Goal: Task Accomplishment & Management: Use online tool/utility

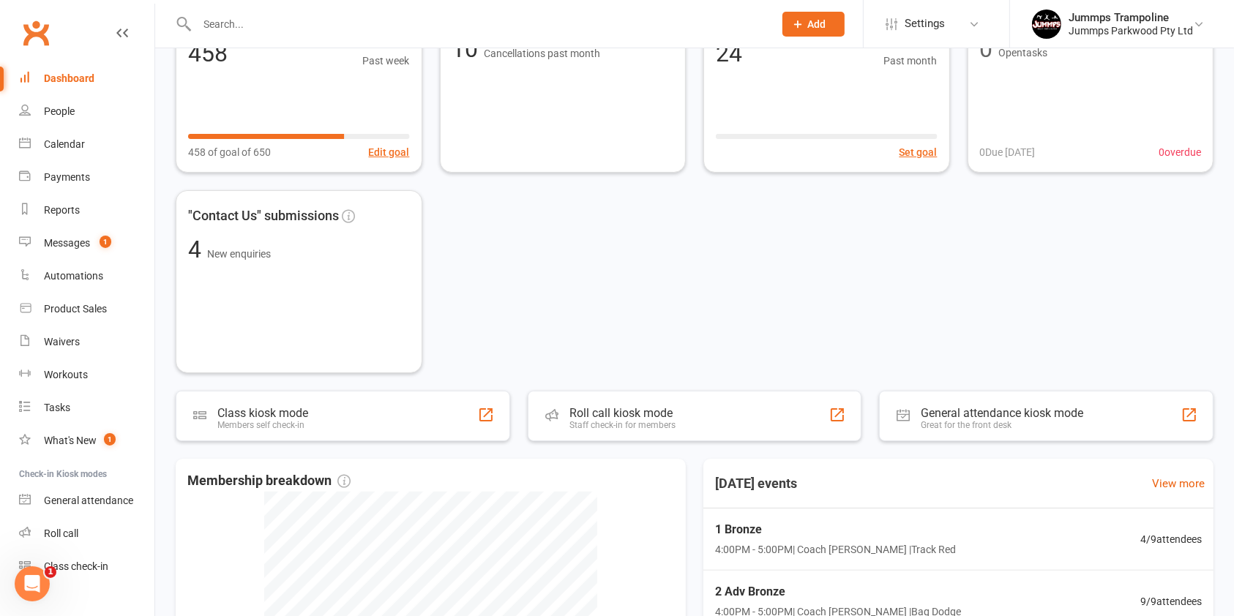
scroll to position [141, 0]
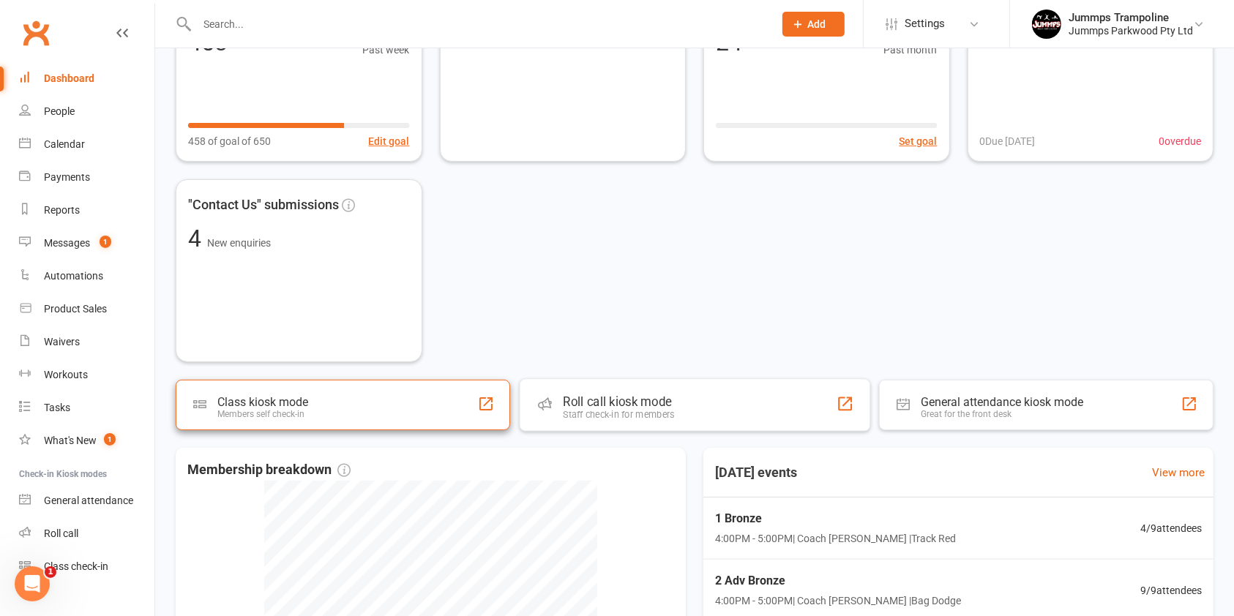
click at [434, 422] on div "Class kiosk mode Members self check-in" at bounding box center [343, 405] width 335 height 51
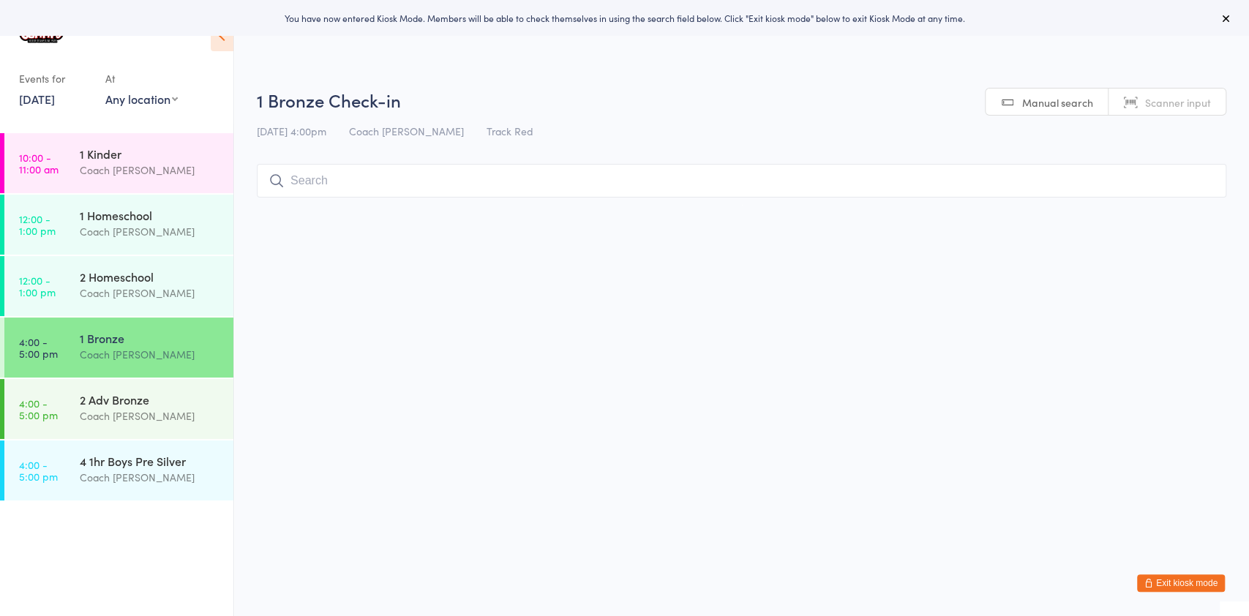
click at [1200, 581] on button "Exit kiosk mode" at bounding box center [1181, 584] width 88 height 18
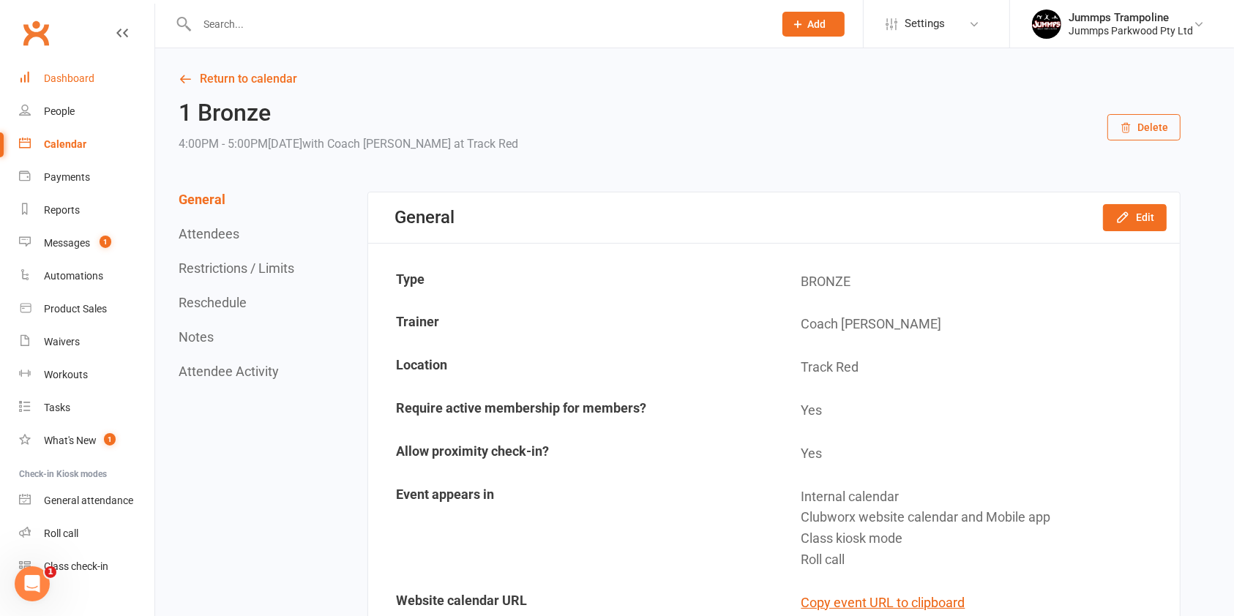
click at [86, 78] on div "Dashboard" at bounding box center [69, 78] width 51 height 12
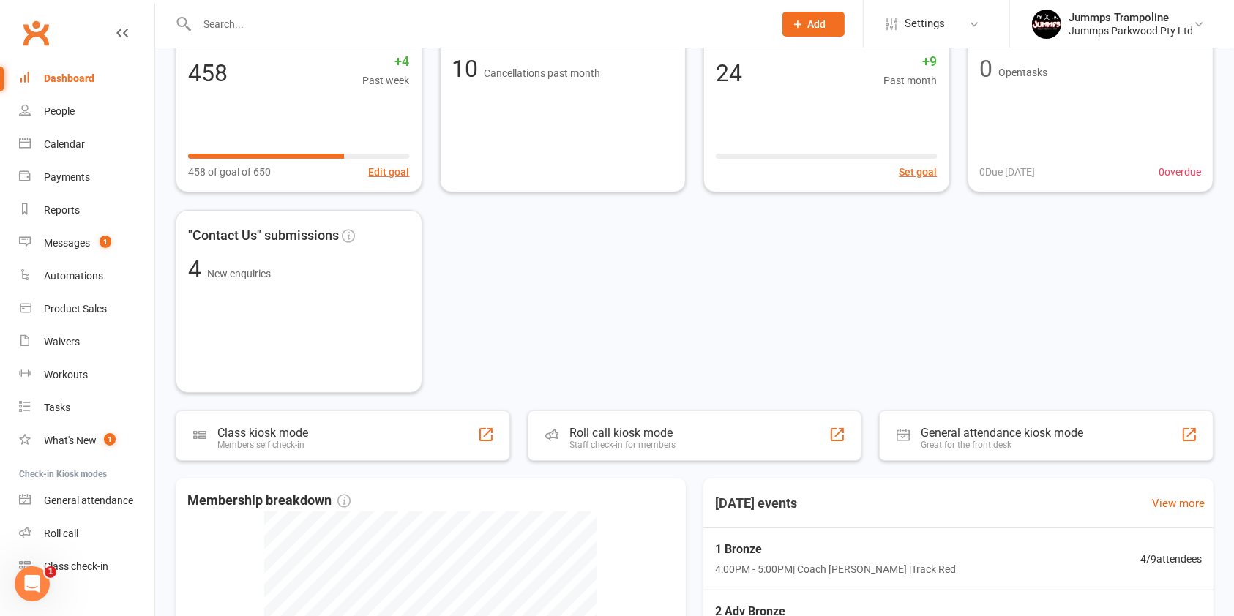
scroll to position [117, 0]
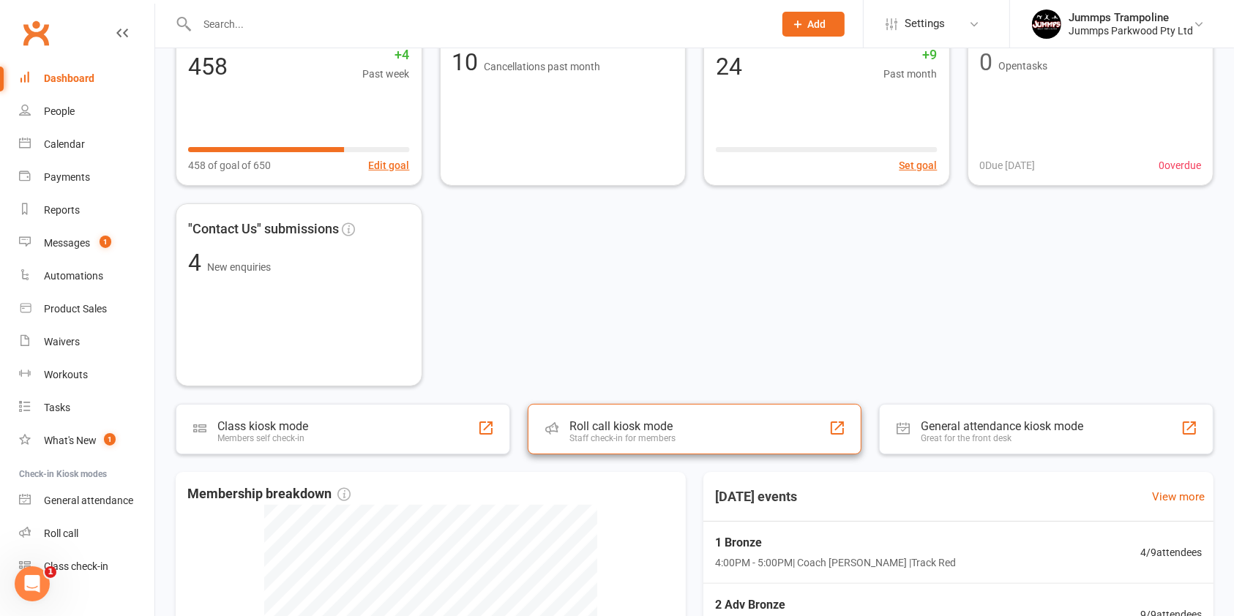
click at [750, 433] on div "Roll call kiosk mode Staff check-in for members" at bounding box center [695, 429] width 335 height 51
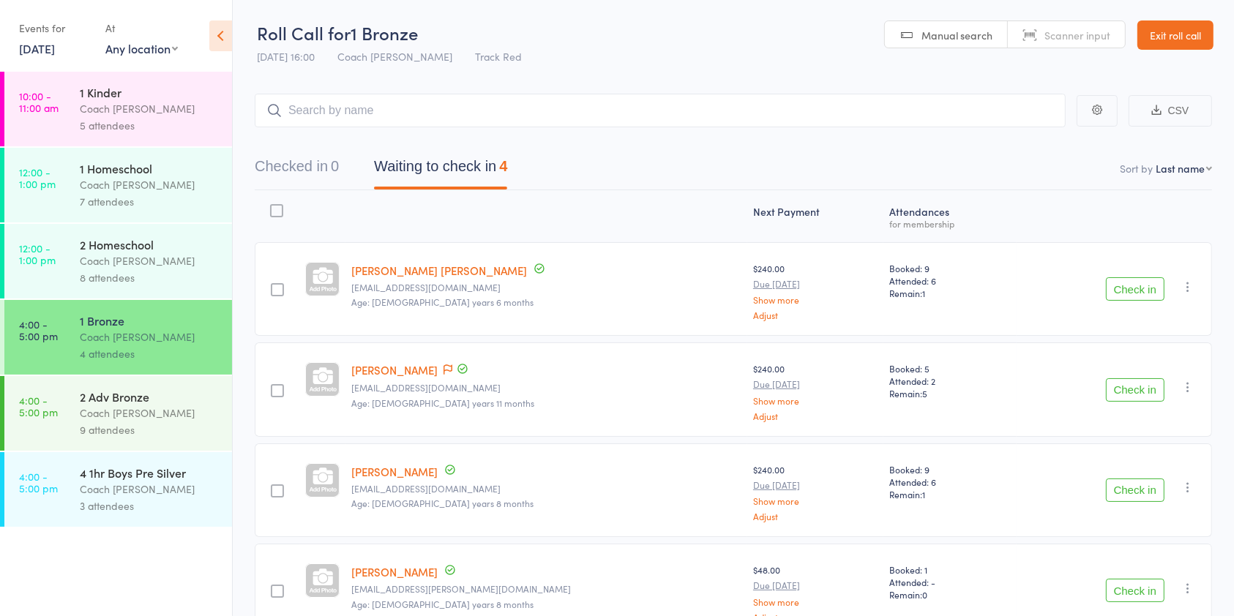
click at [1179, 41] on link "Exit roll call" at bounding box center [1175, 34] width 76 height 29
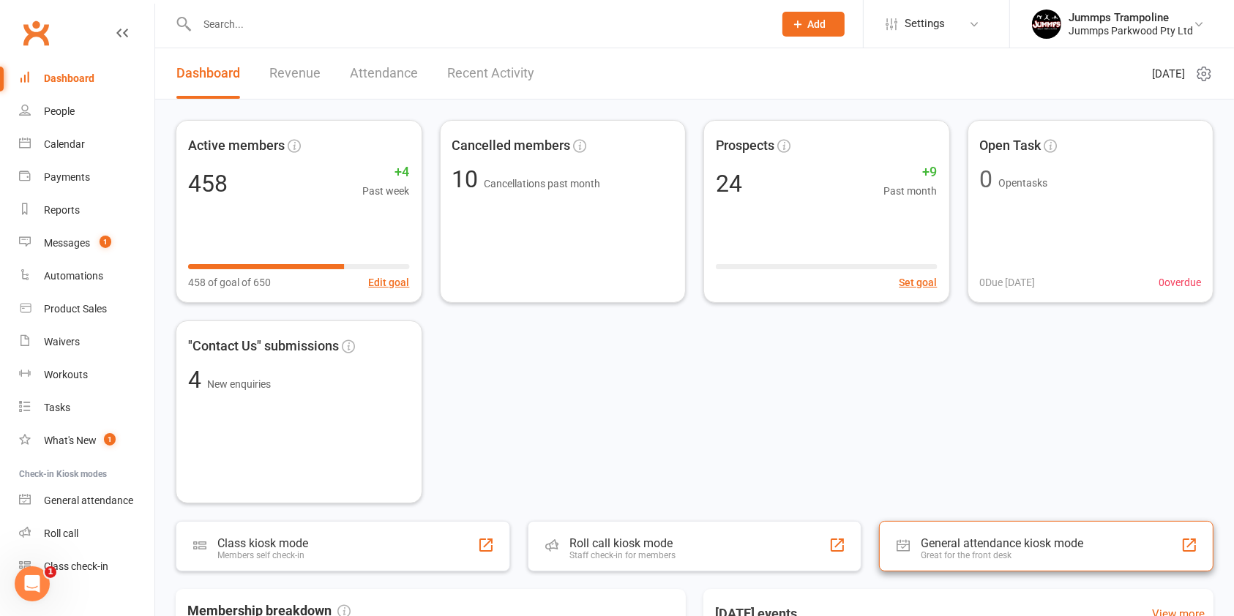
click at [1055, 555] on div "Great for the front desk" at bounding box center [1002, 555] width 162 height 10
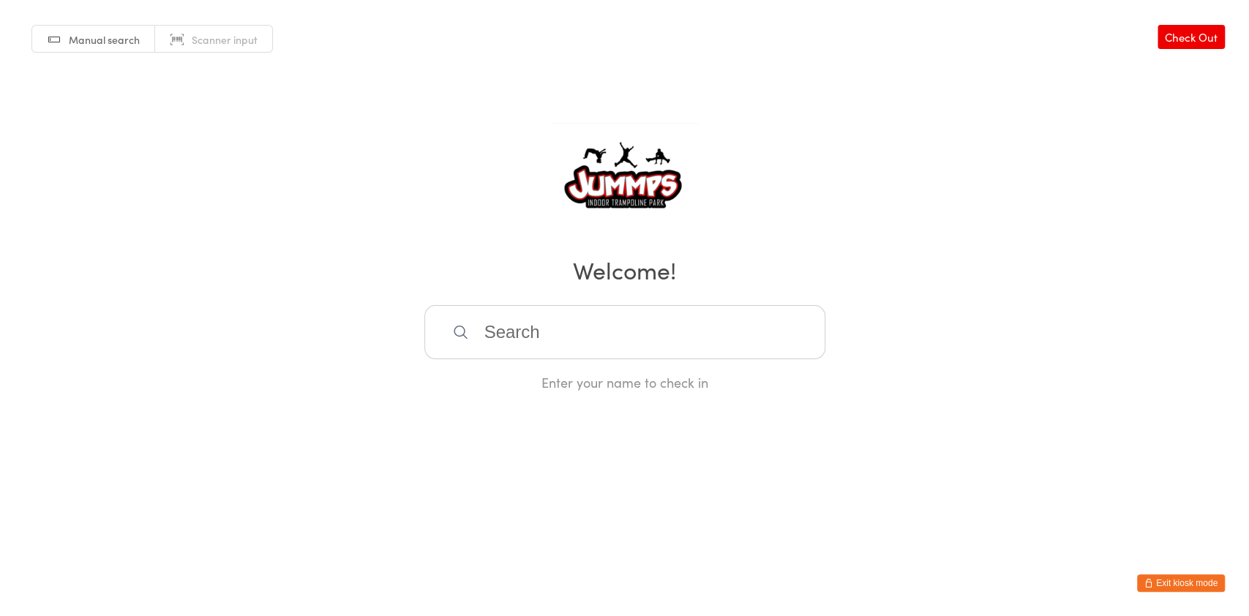
click at [586, 342] on input "search" at bounding box center [625, 332] width 401 height 54
type input "o"
type input "i"
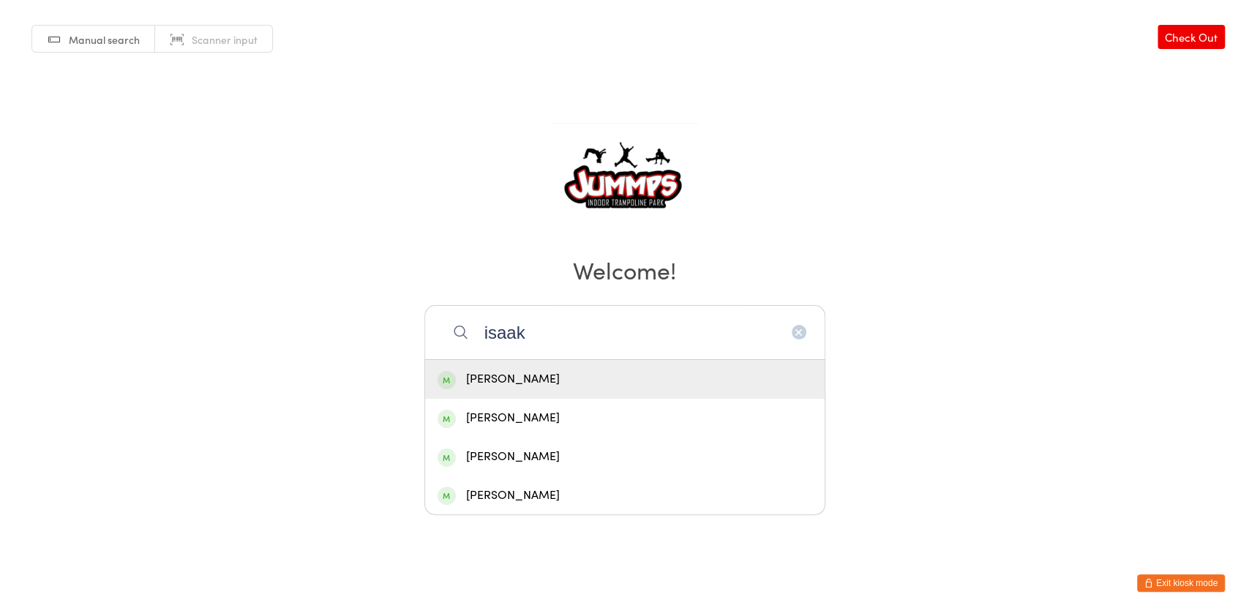
type input "isaak"
click at [540, 382] on div "Isaak Roberts" at bounding box center [625, 380] width 375 height 20
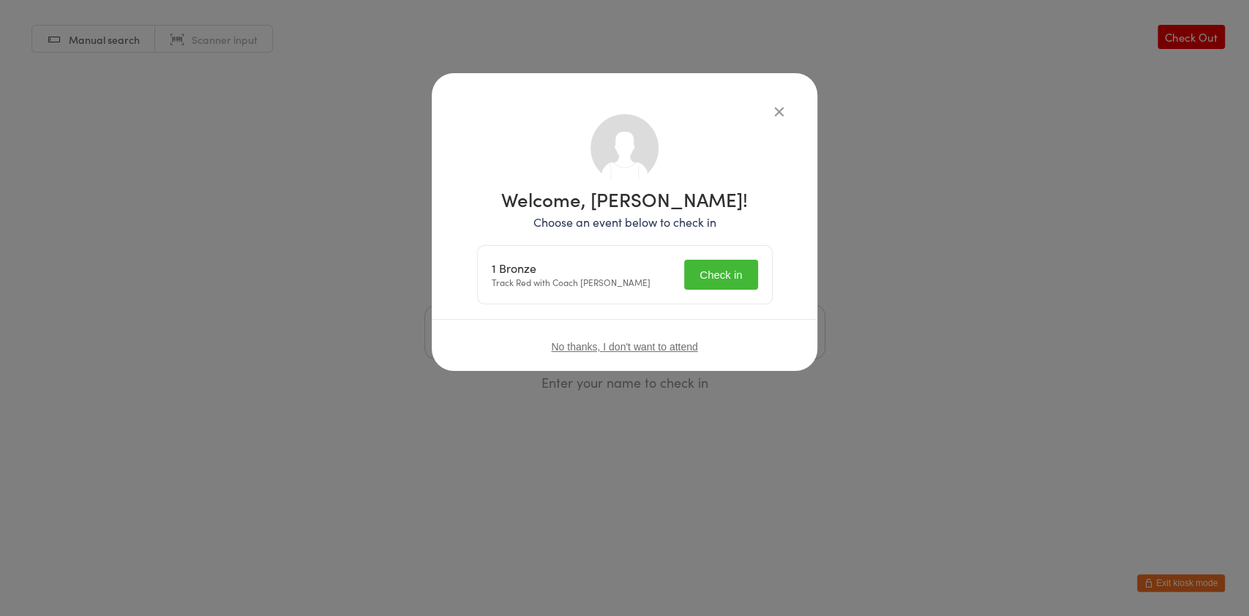
click at [726, 272] on button "Check in" at bounding box center [720, 275] width 73 height 30
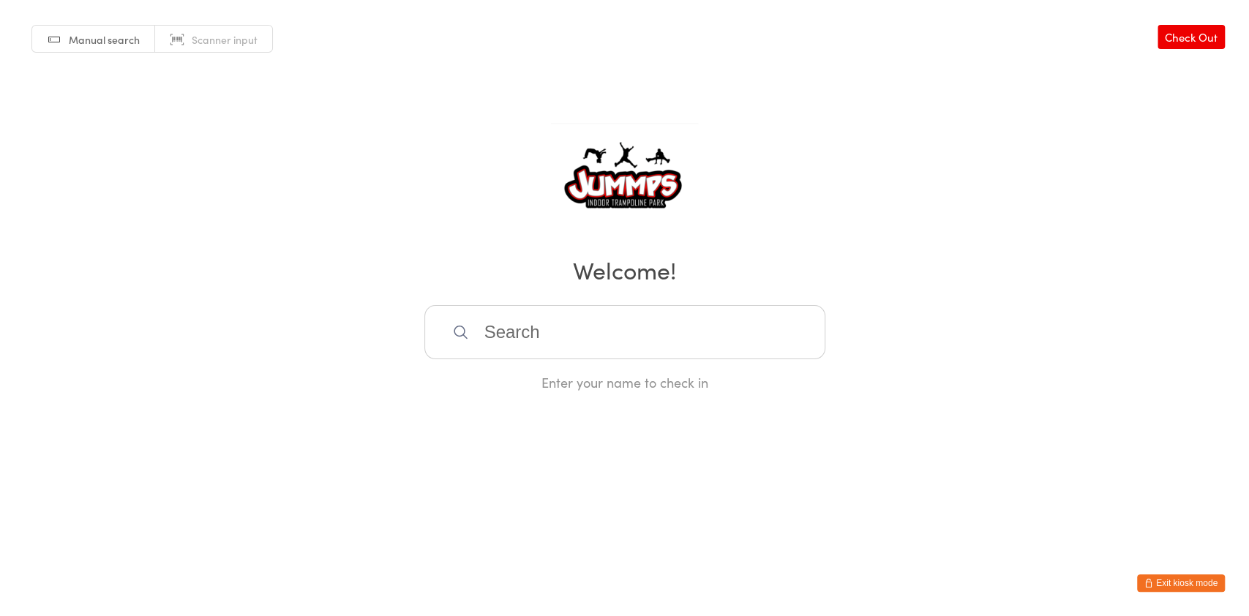
click at [633, 330] on input "search" at bounding box center [625, 332] width 401 height 54
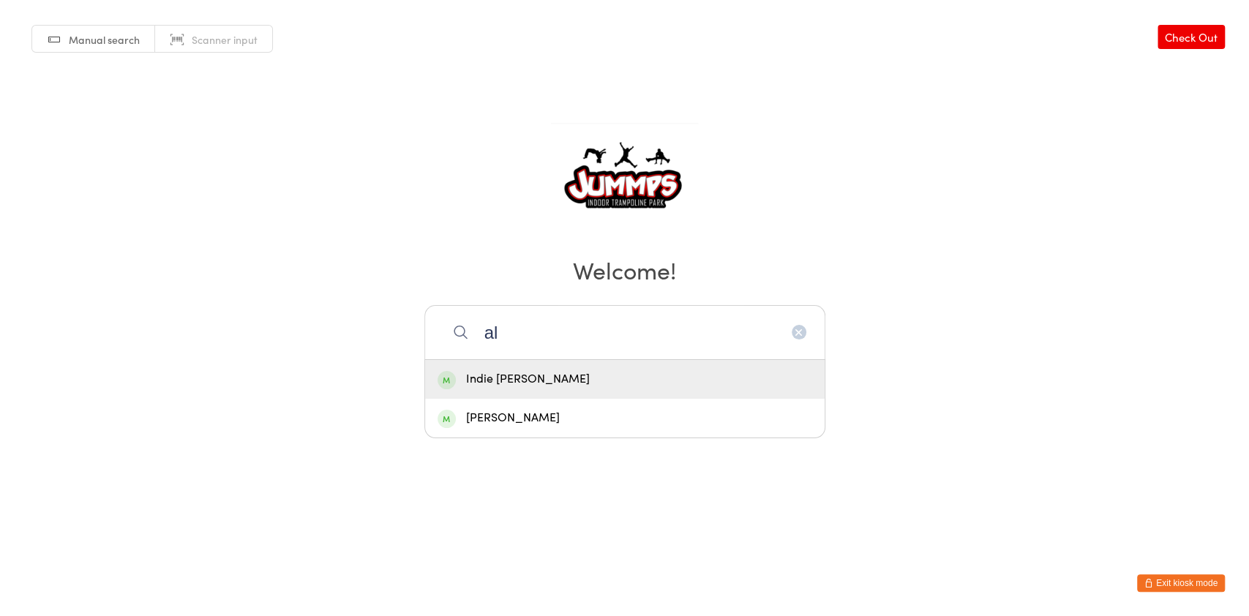
type input "a"
type input "l"
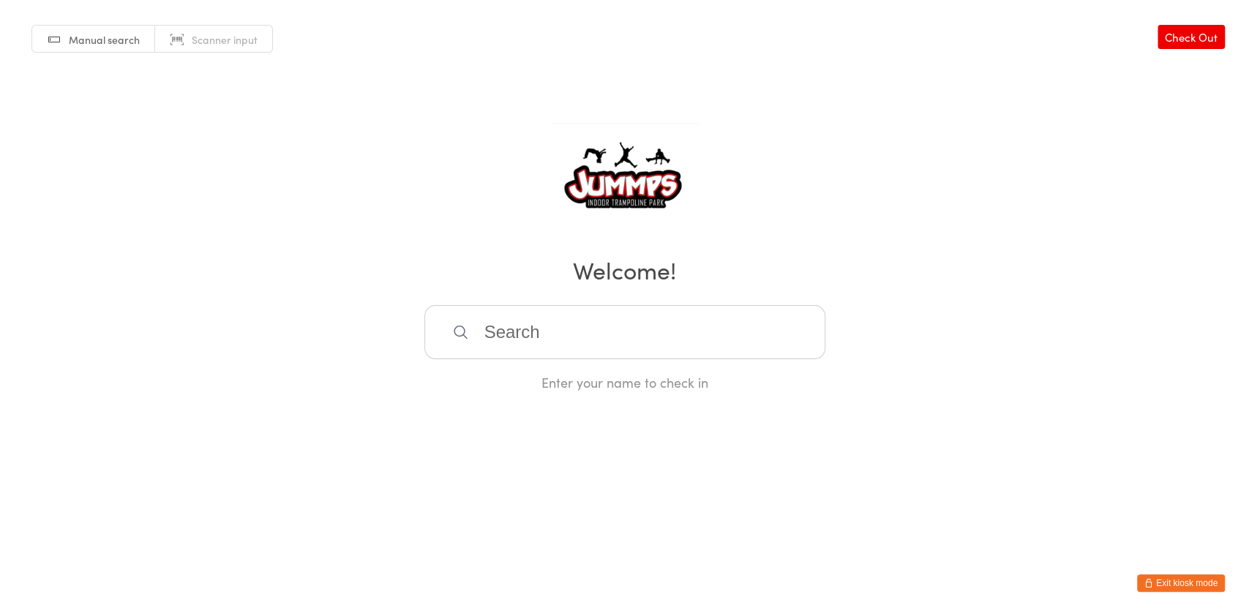
click at [517, 339] on input "search" at bounding box center [625, 332] width 401 height 54
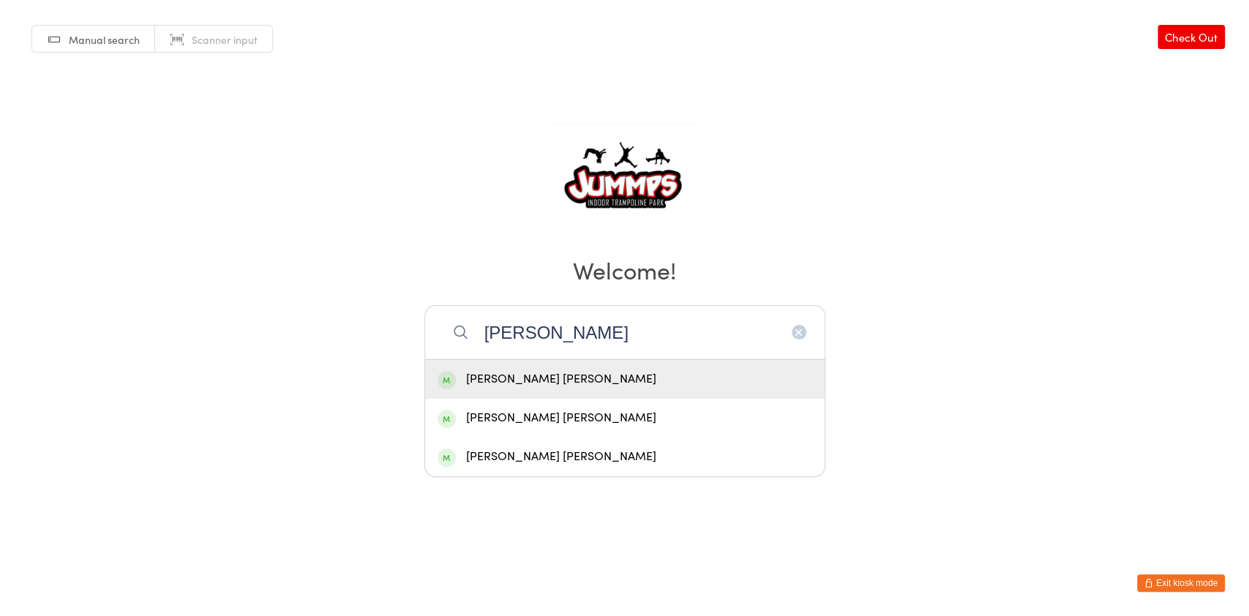
type input "flynn"
click at [479, 377] on div "Flynn Cueva" at bounding box center [625, 380] width 375 height 20
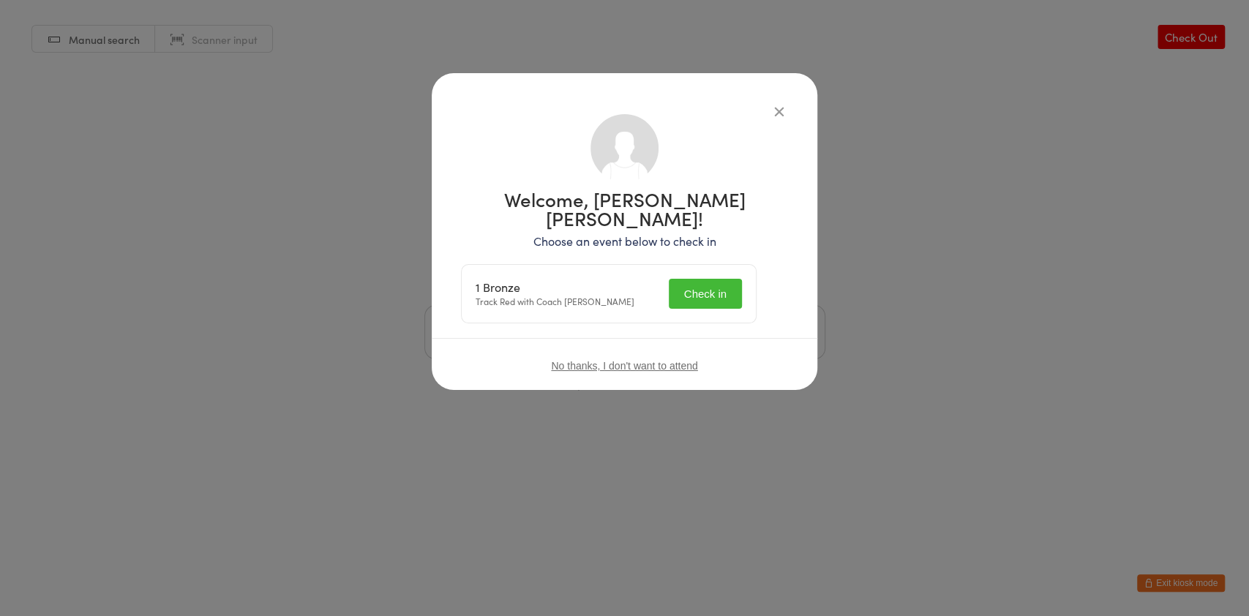
click at [697, 279] on button "Check in" at bounding box center [705, 294] width 73 height 30
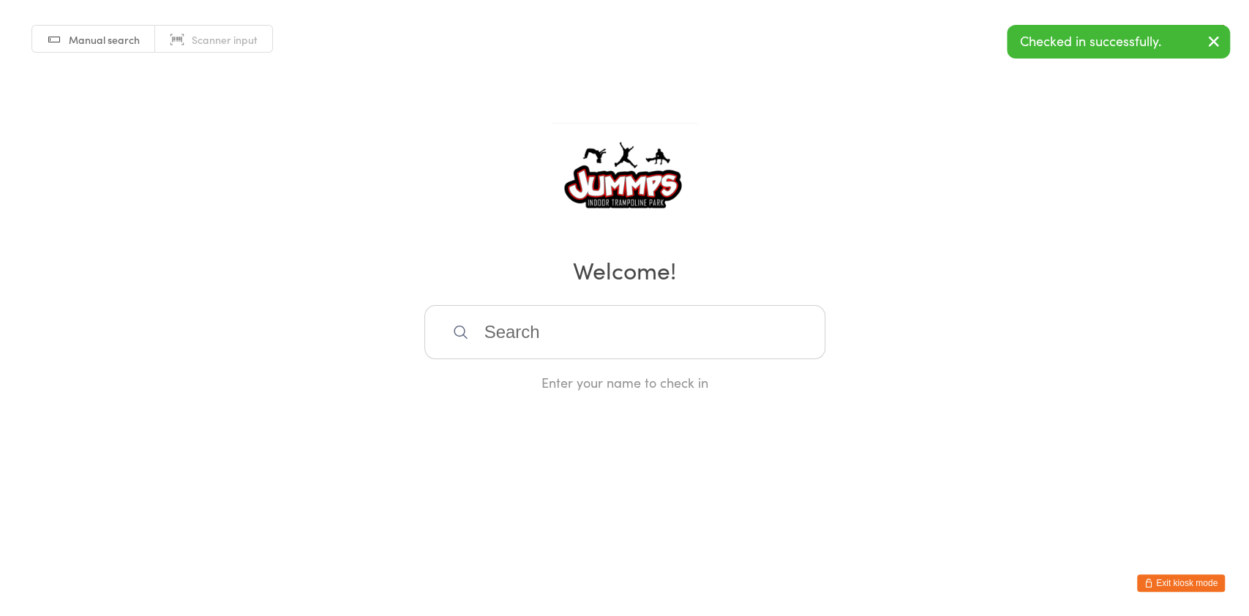
click at [609, 312] on input "search" at bounding box center [625, 332] width 401 height 54
type input "eune"
click at [561, 382] on div "Eunice Cueva" at bounding box center [625, 380] width 375 height 20
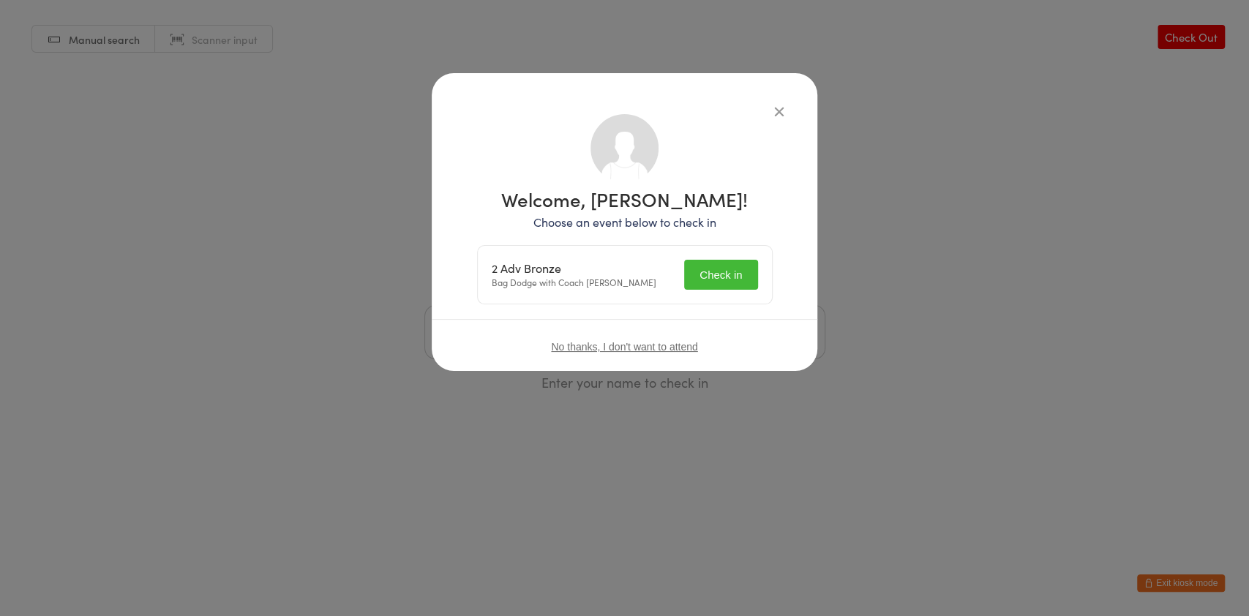
click at [720, 280] on button "Check in" at bounding box center [720, 275] width 73 height 30
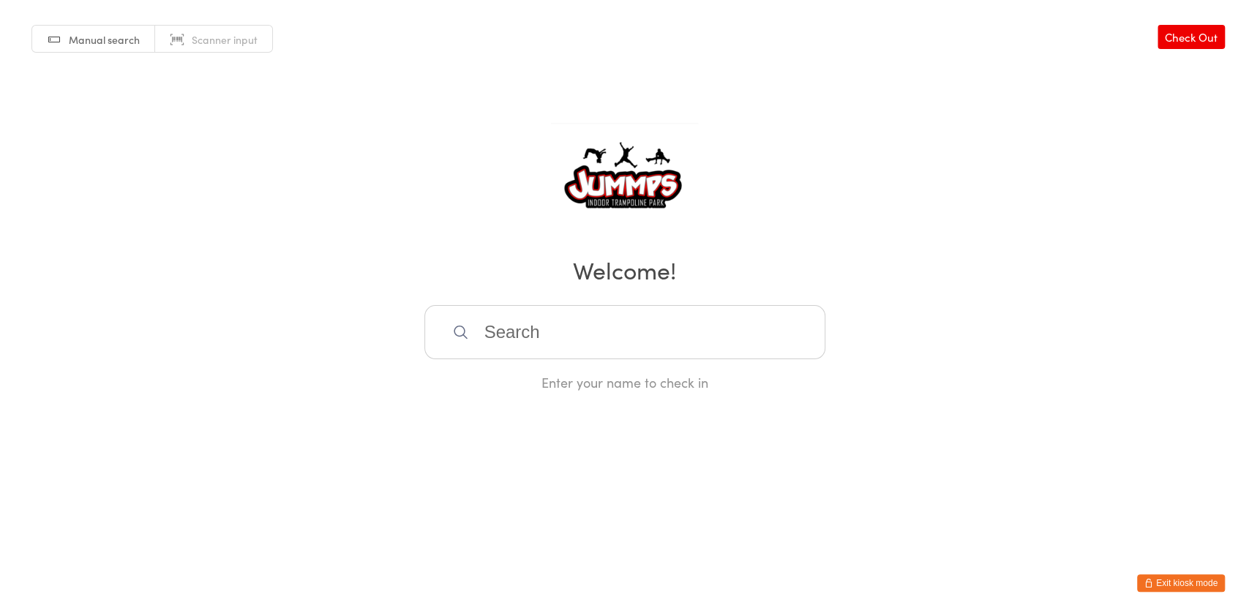
click at [526, 323] on input "search" at bounding box center [625, 332] width 401 height 54
type input "iha"
click at [521, 387] on div "Ihapera Irwin" at bounding box center [625, 380] width 375 height 20
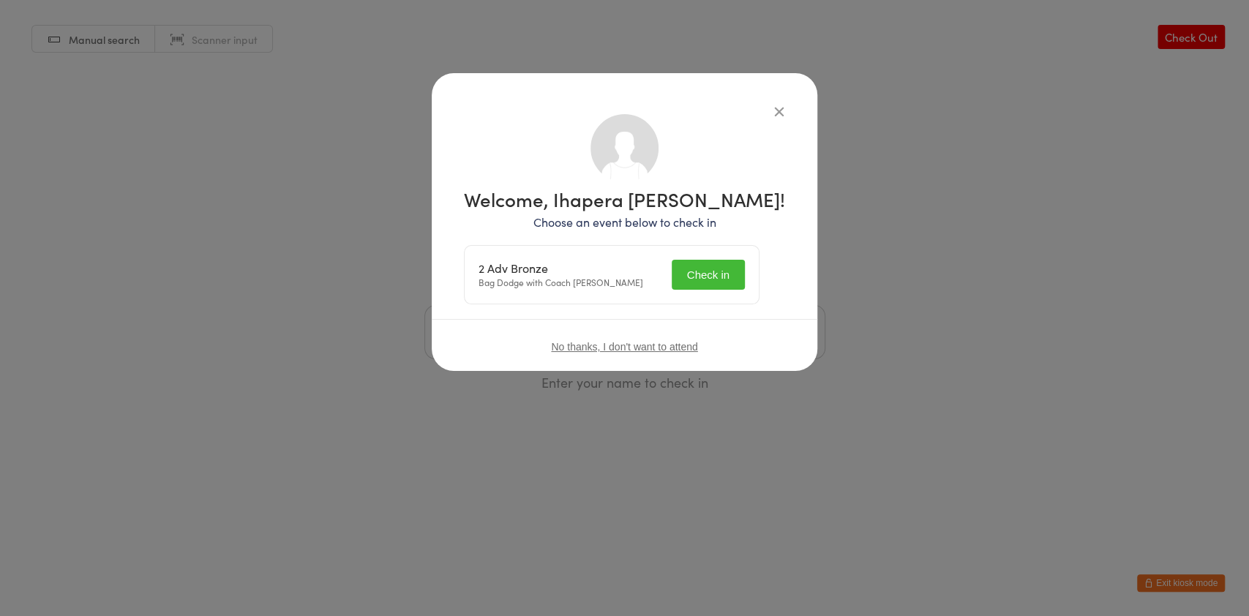
click at [721, 271] on button "Check in" at bounding box center [708, 275] width 73 height 30
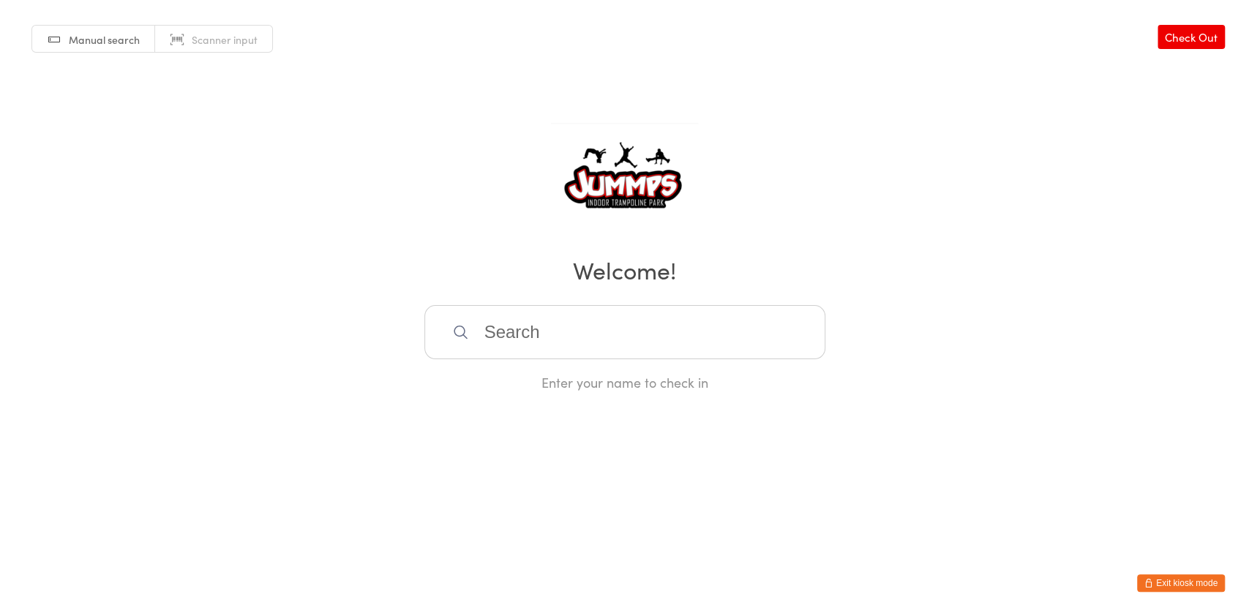
click at [534, 334] on input "search" at bounding box center [625, 332] width 401 height 54
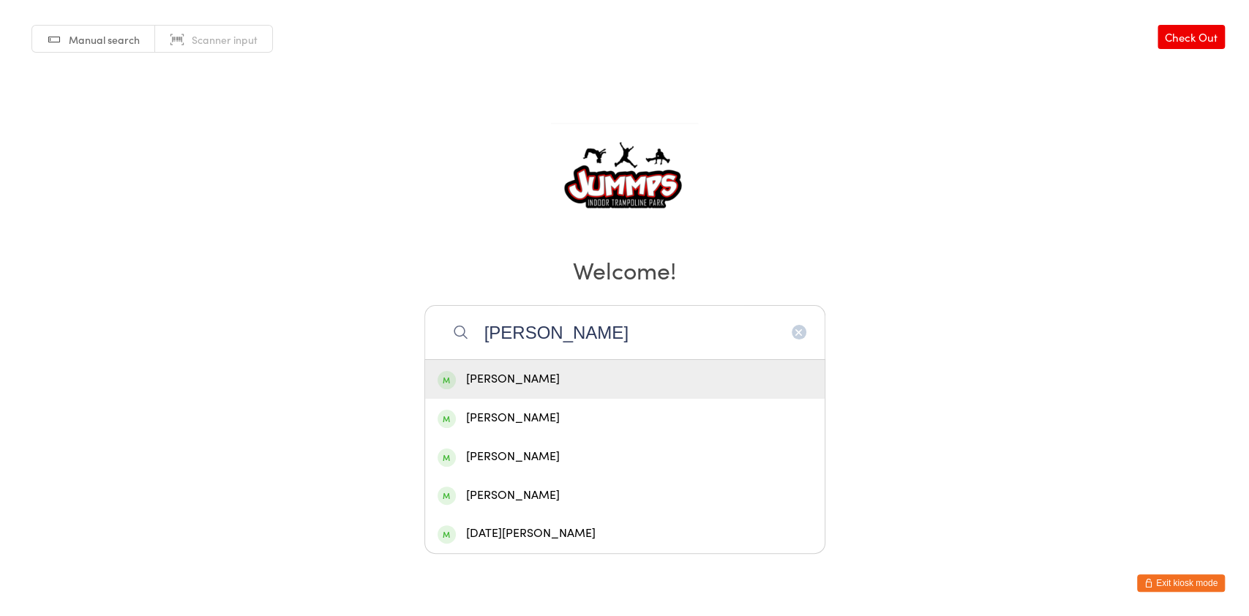
type input "luca"
click at [576, 386] on div "Luca Semenikow" at bounding box center [625, 380] width 375 height 20
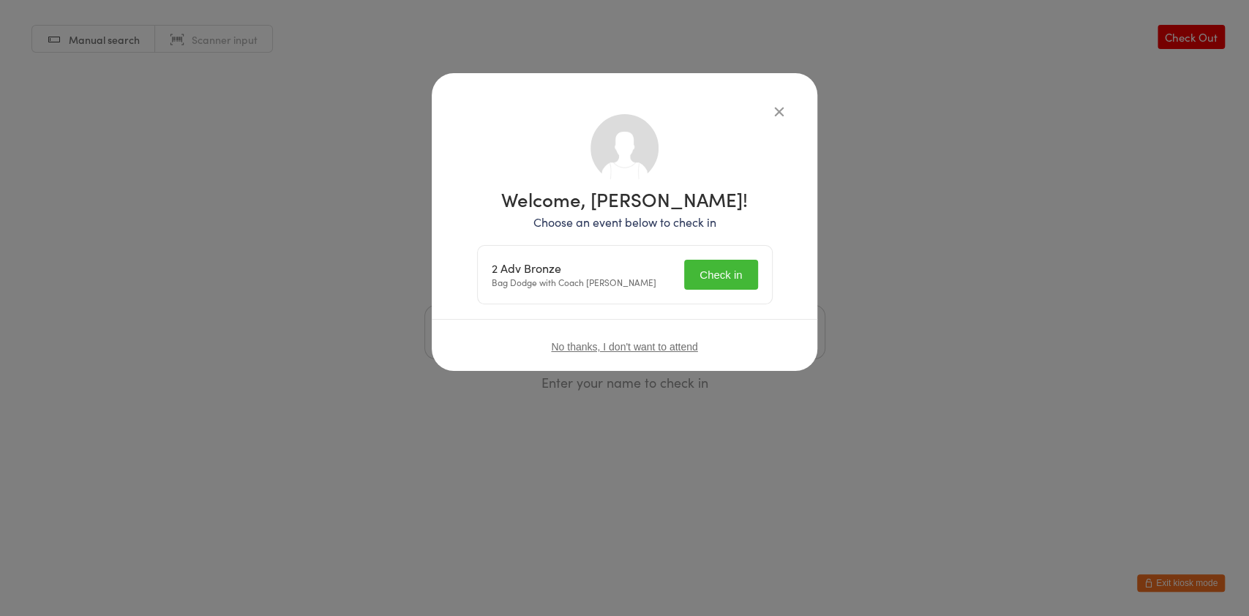
click at [725, 272] on button "Check in" at bounding box center [720, 275] width 73 height 30
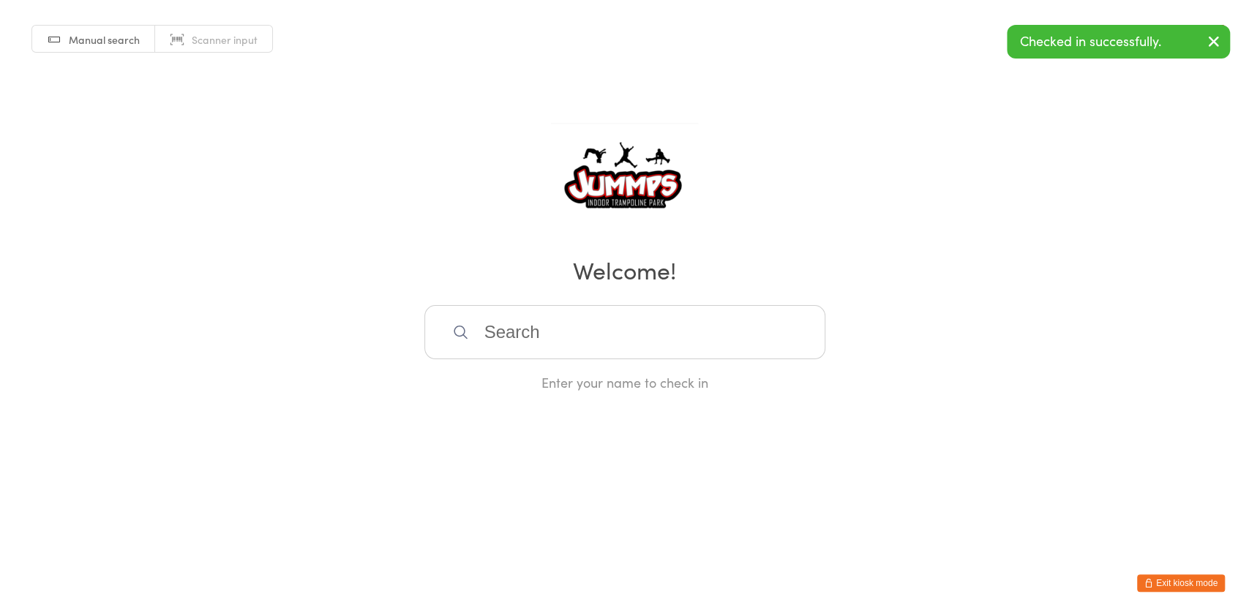
click at [608, 326] on input "search" at bounding box center [625, 332] width 401 height 54
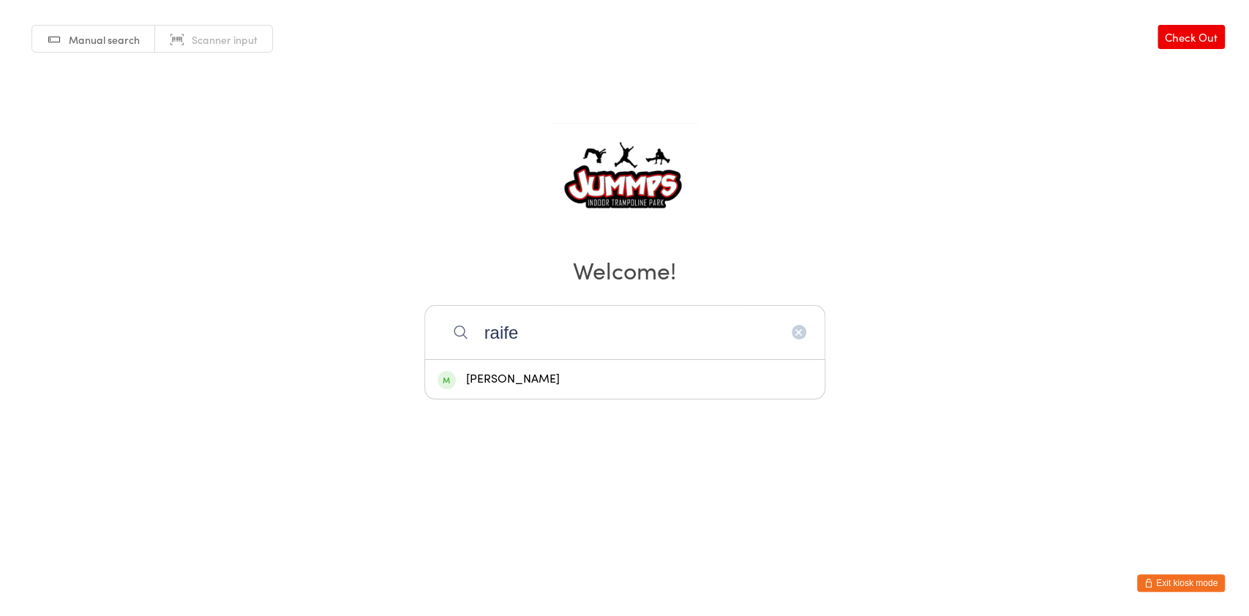
type input "raife"
click at [585, 380] on div "Raife Semenikow" at bounding box center [625, 380] width 375 height 20
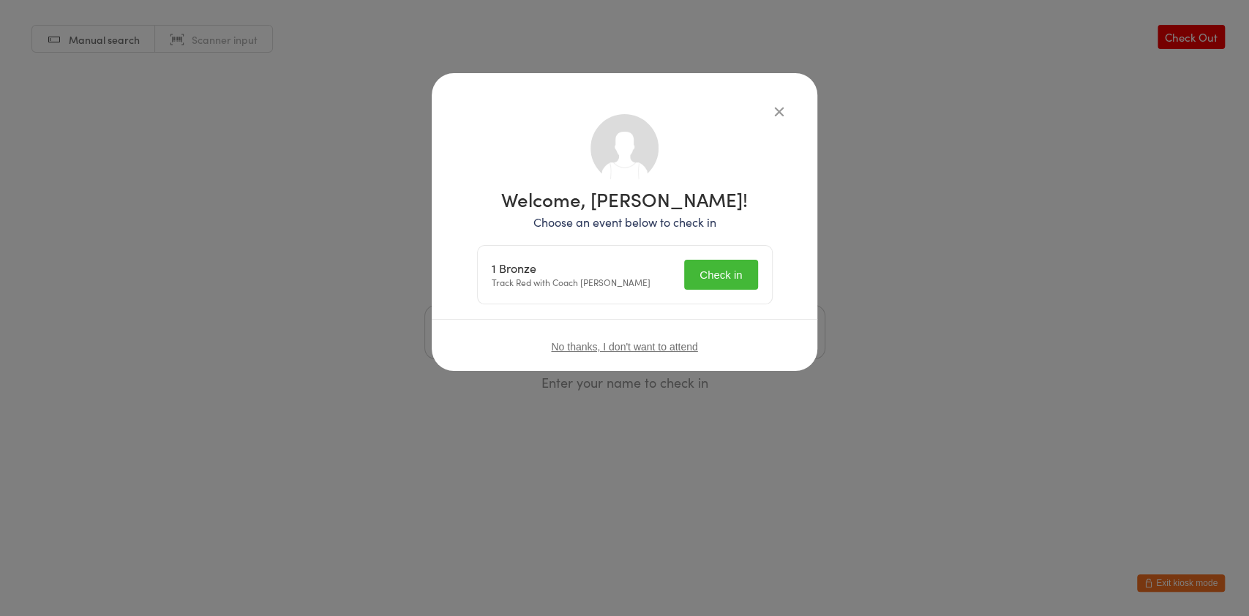
click at [728, 277] on button "Check in" at bounding box center [720, 275] width 73 height 30
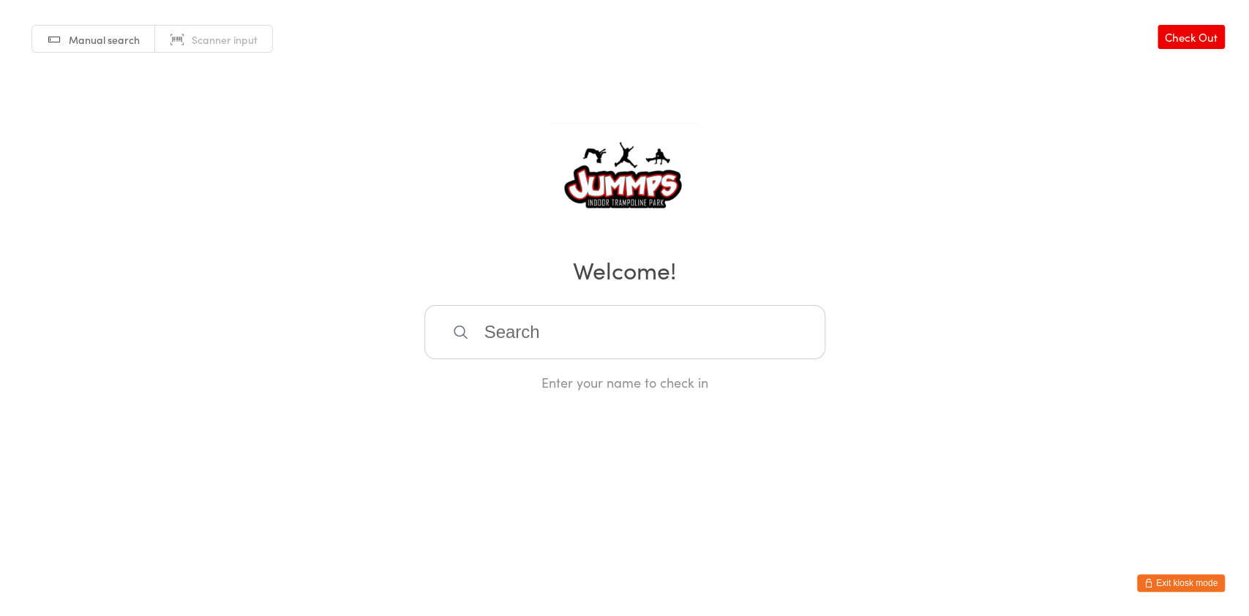
click at [596, 340] on input "search" at bounding box center [625, 332] width 401 height 54
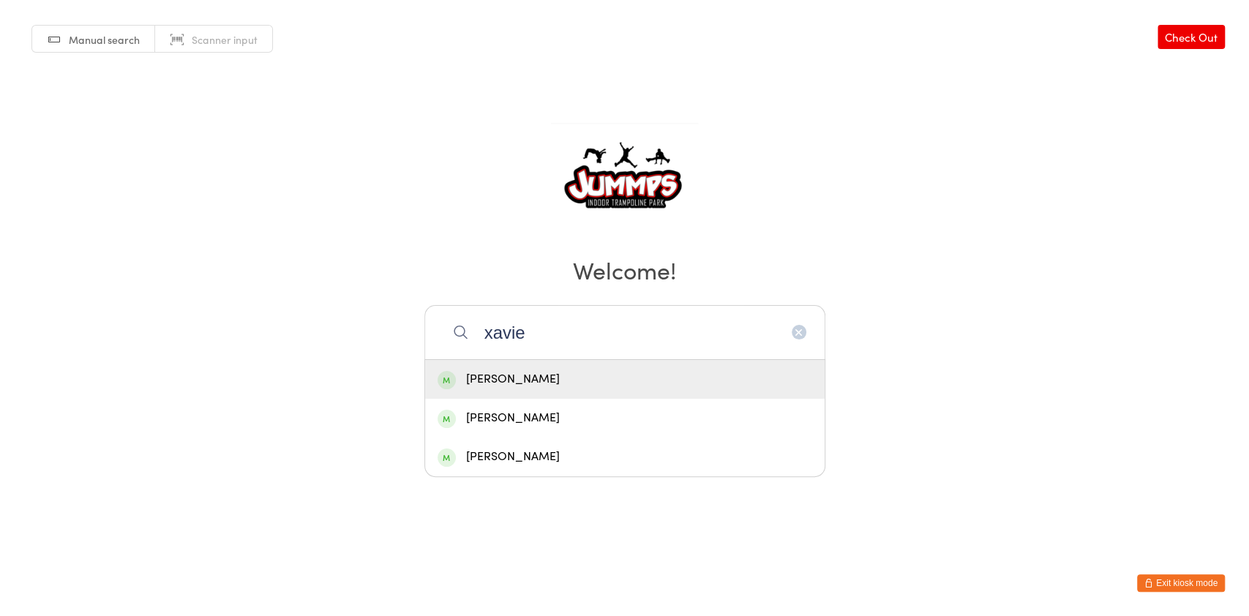
type input "xavie"
click at [543, 386] on div "Xavier Rendall" at bounding box center [625, 380] width 375 height 20
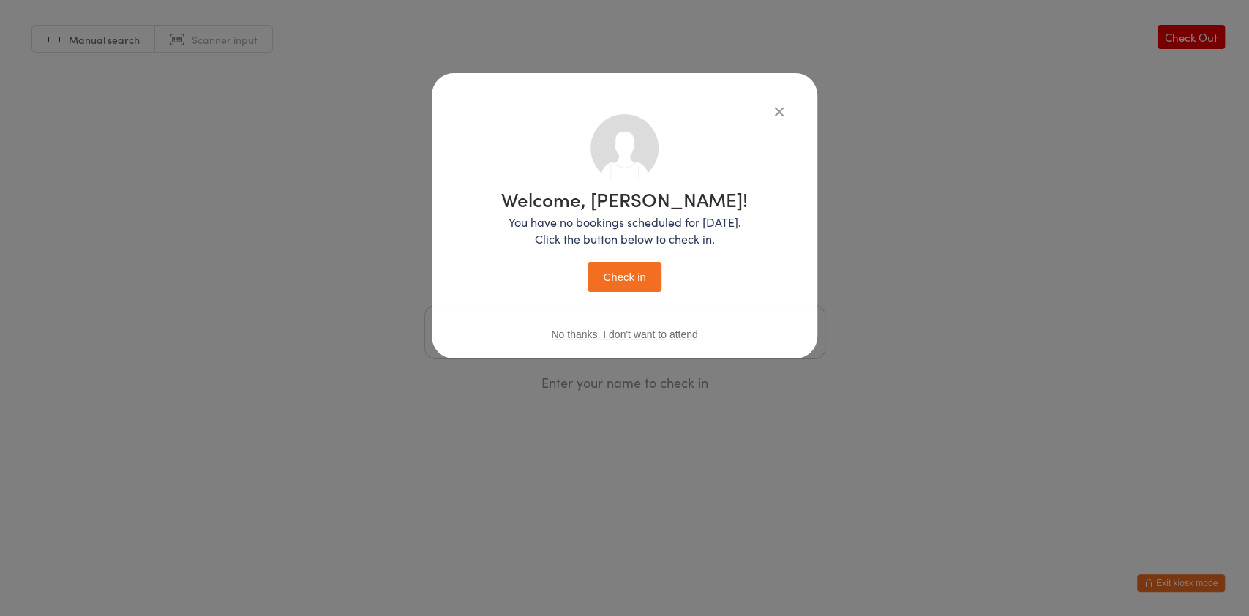
click at [773, 114] on icon "button" at bounding box center [779, 111] width 16 height 16
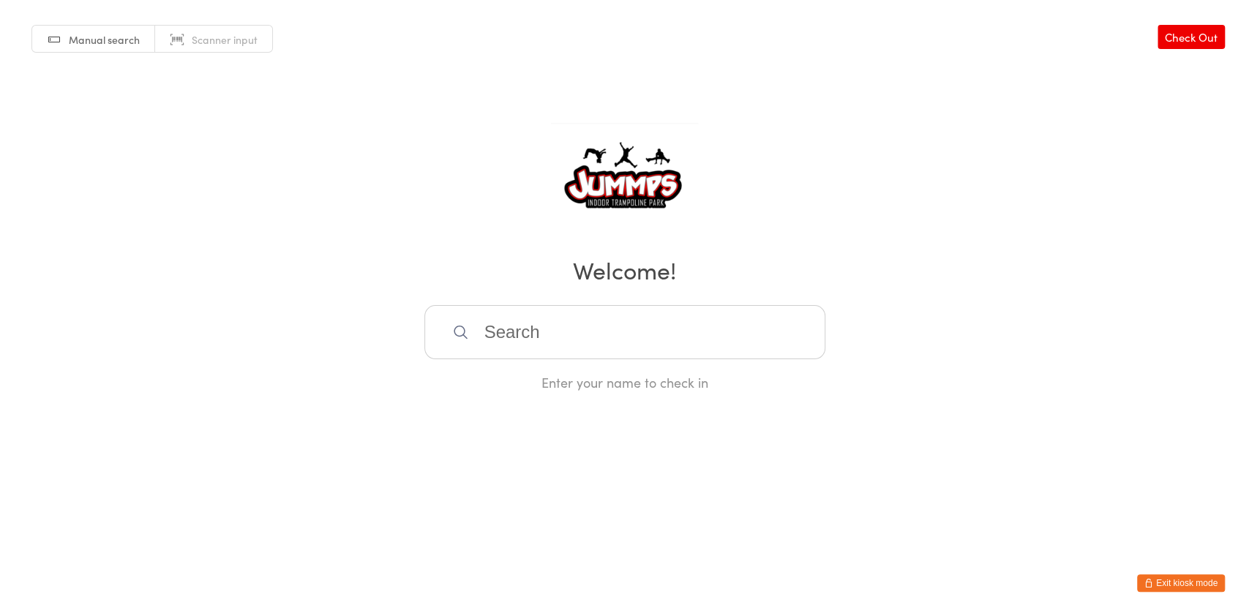
click at [634, 329] on input "search" at bounding box center [625, 332] width 401 height 54
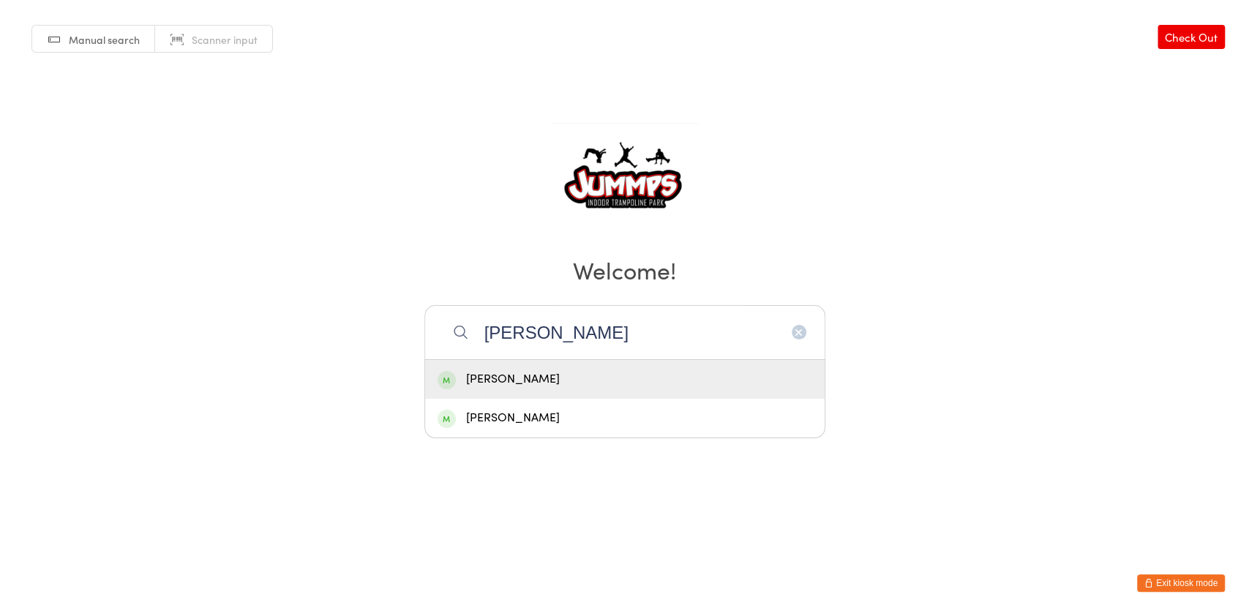
type input "riley fras"
click at [650, 381] on div "Riley Frazer" at bounding box center [625, 380] width 375 height 20
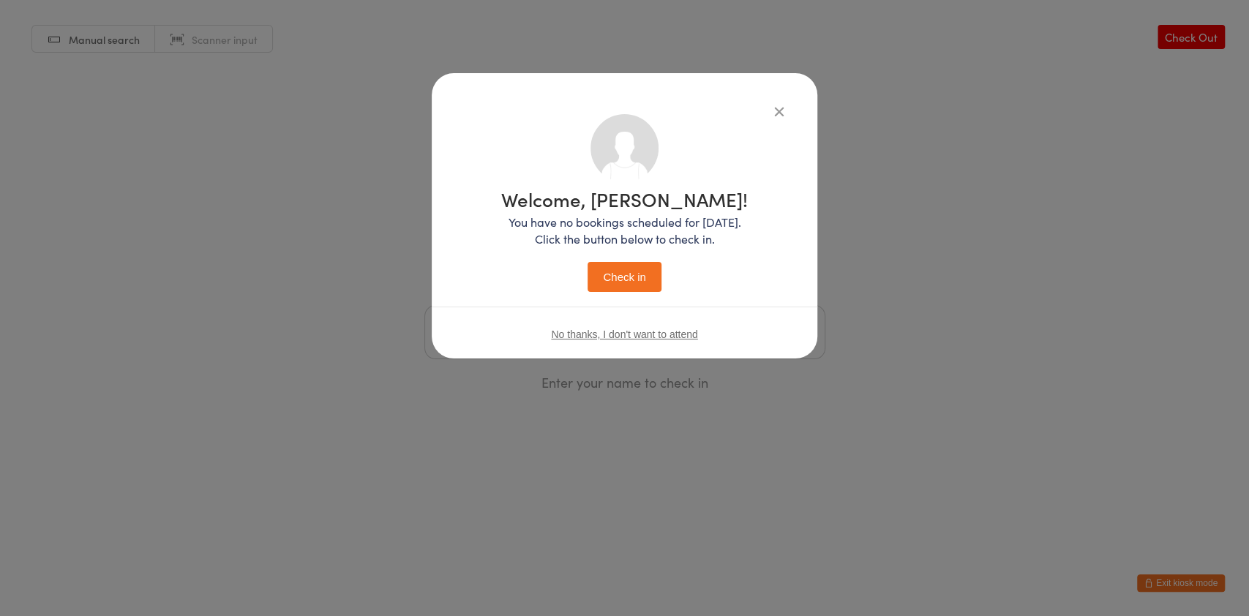
click at [780, 116] on icon "button" at bounding box center [779, 111] width 16 height 16
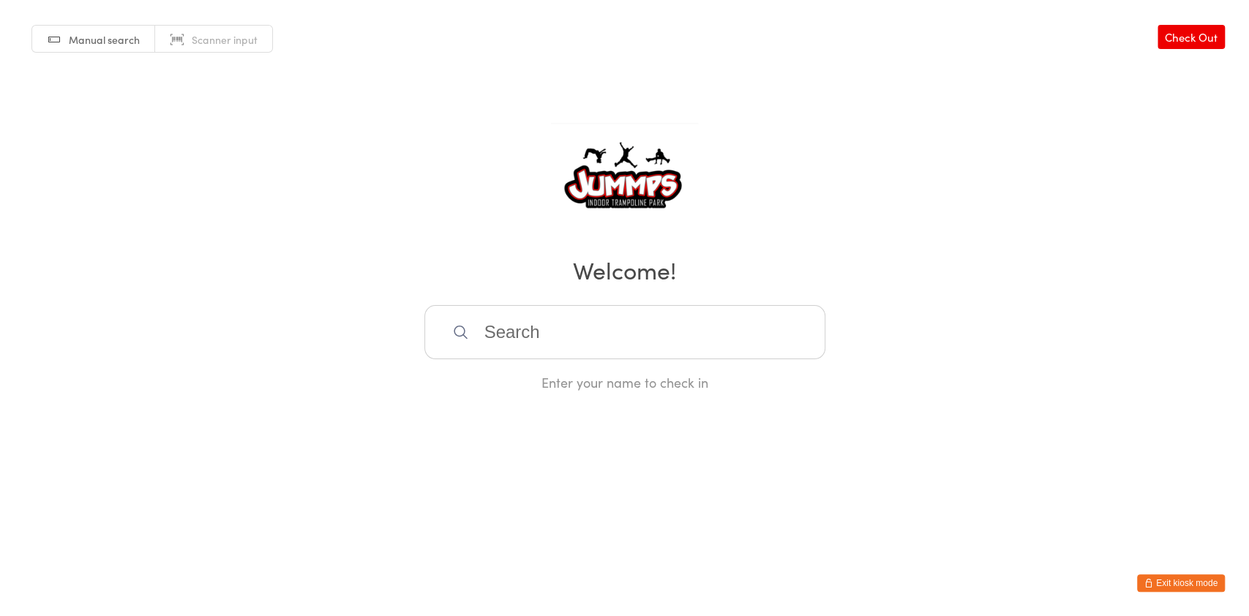
click at [546, 334] on input "search" at bounding box center [625, 332] width 401 height 54
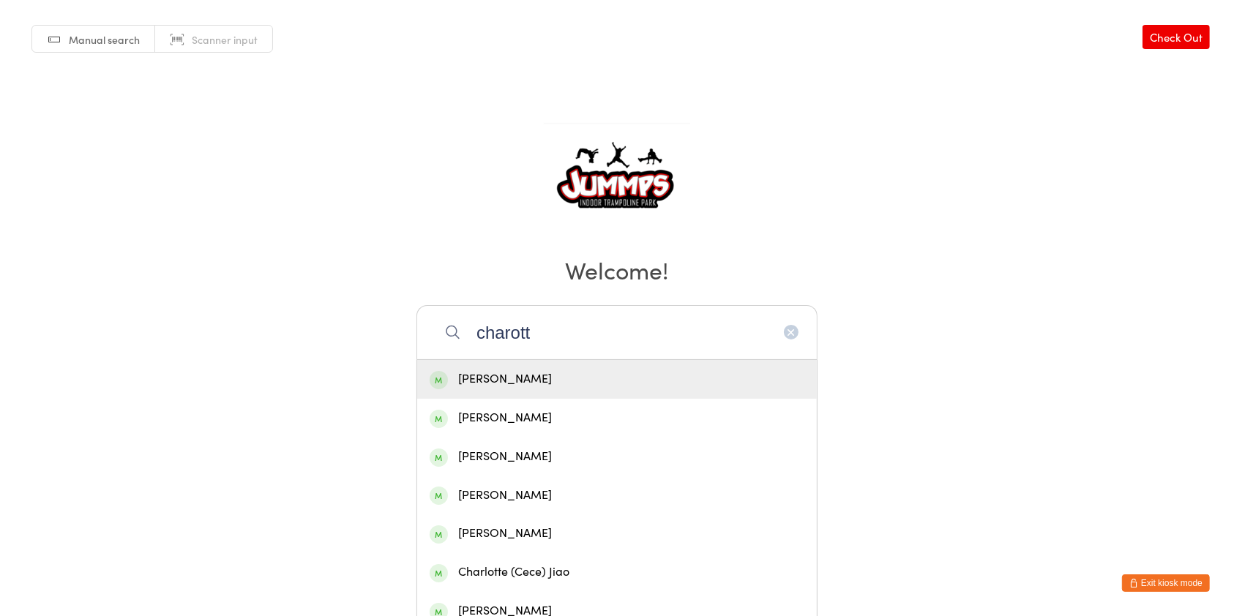
type input "charott"
click at [569, 532] on div "Charlotte Parahi" at bounding box center [617, 534] width 375 height 20
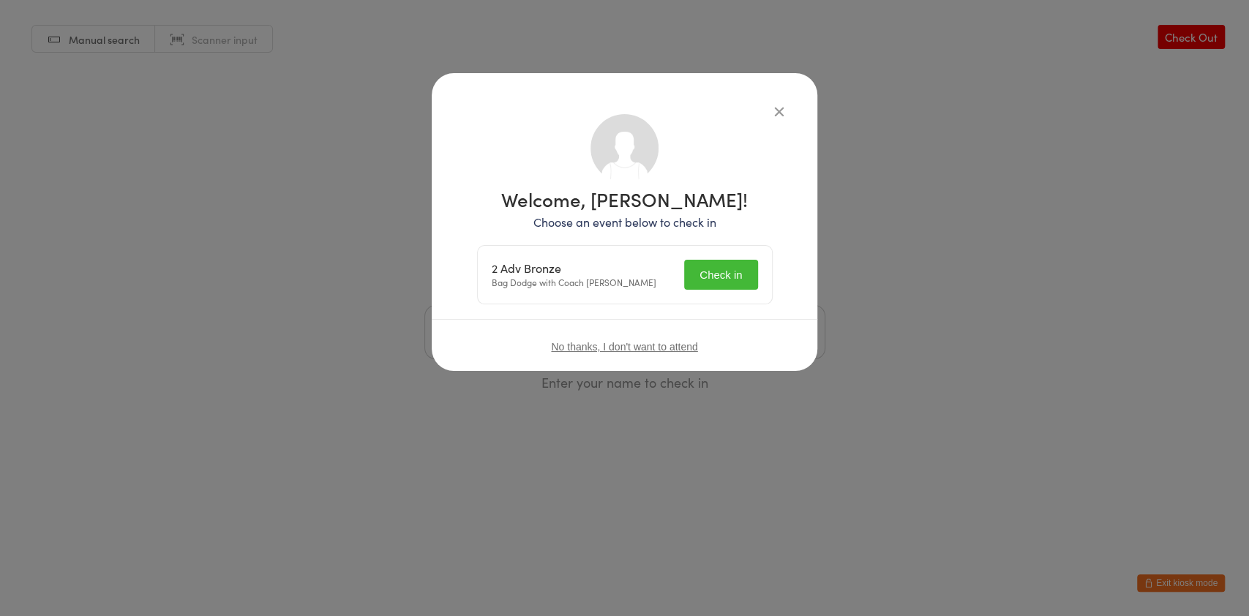
click at [724, 280] on button "Check in" at bounding box center [720, 275] width 73 height 30
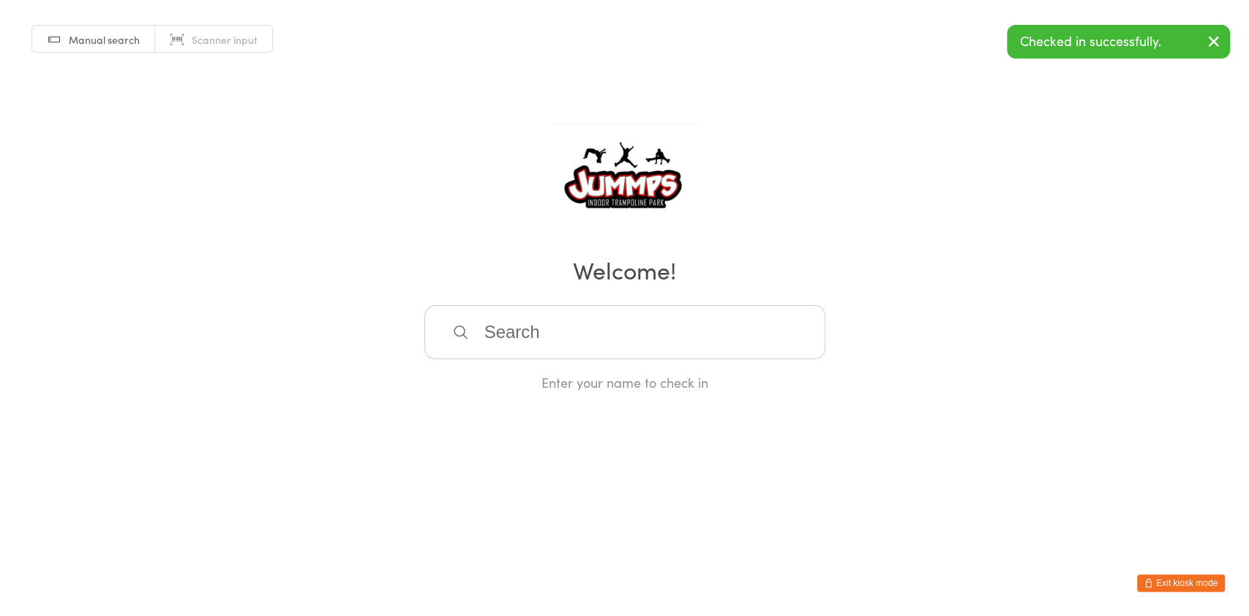
click at [550, 335] on input "search" at bounding box center [625, 332] width 401 height 54
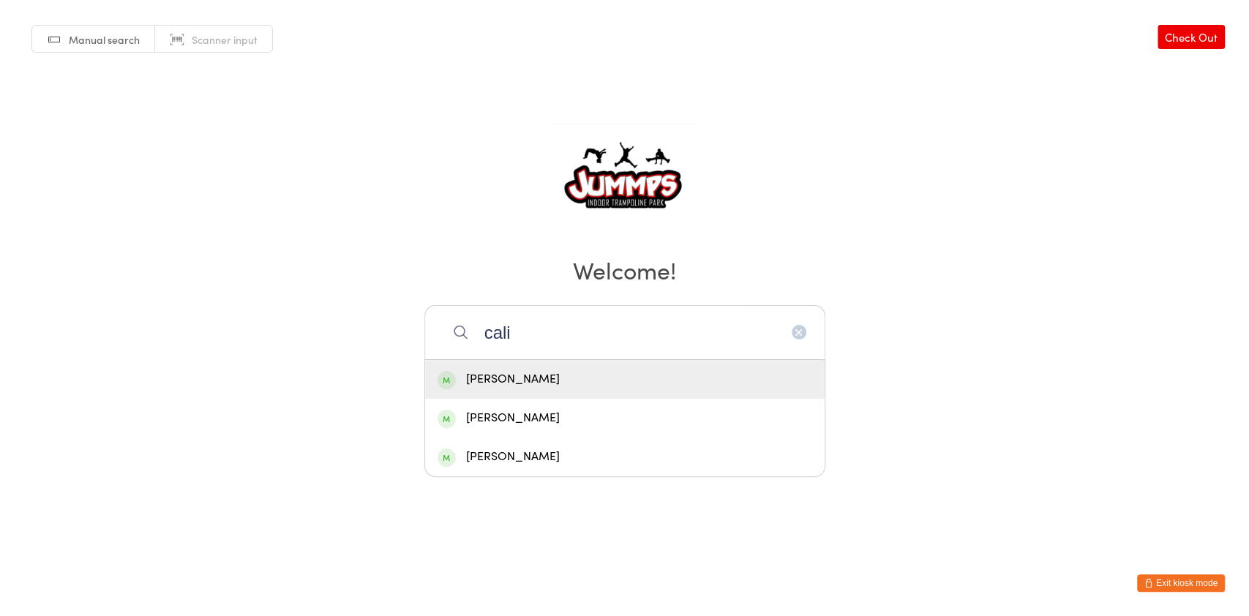
type input "cali"
click at [540, 425] on div "Cali Whitaker" at bounding box center [625, 418] width 375 height 20
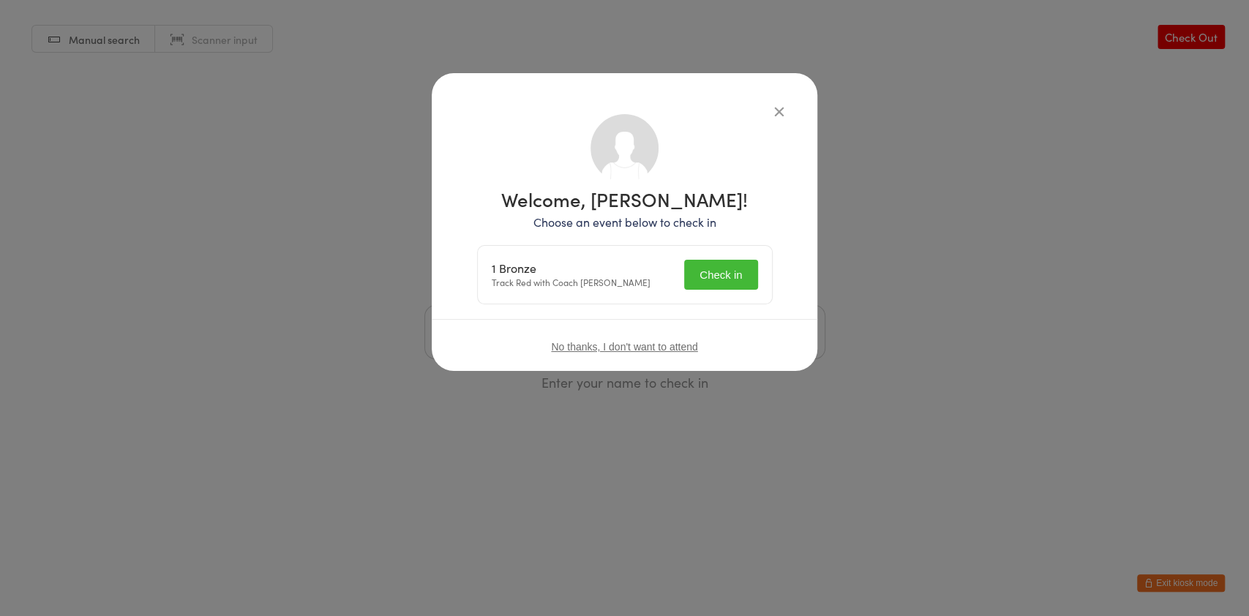
click at [724, 274] on button "Check in" at bounding box center [720, 275] width 73 height 30
